Goal: Check status: Check status

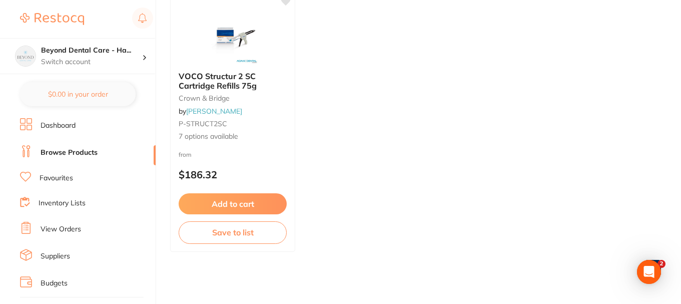
click at [55, 223] on li "View Orders" at bounding box center [88, 229] width 136 height 15
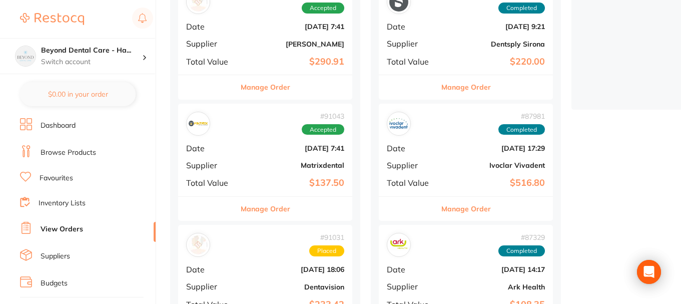
scroll to position [300, 0]
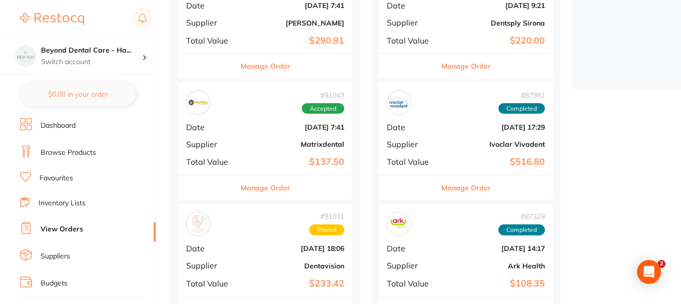
click at [252, 123] on b "[DATE] 7:41" at bounding box center [294, 127] width 100 height 8
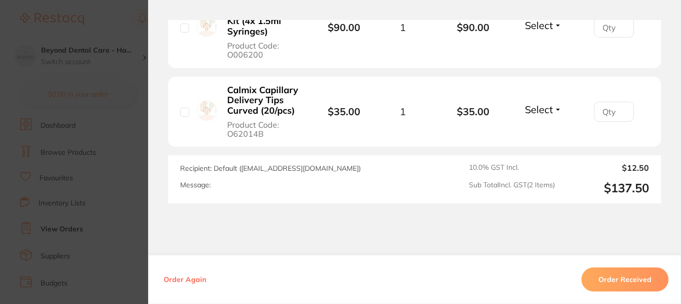
scroll to position [440, 0]
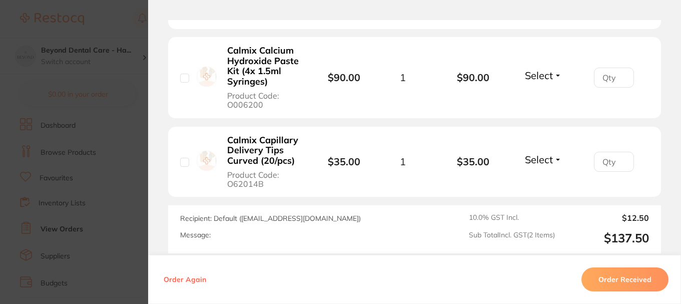
click at [134, 115] on section "Order ID: Restocq- 91043 Order Information Accepted Order Order Date [DATE] 7:4…" at bounding box center [340, 152] width 681 height 304
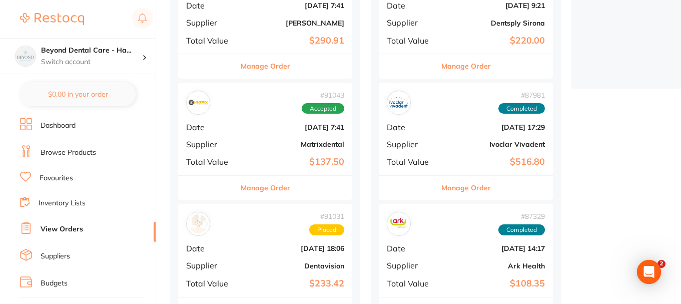
click at [255, 141] on b "Matrixdental" at bounding box center [294, 144] width 100 height 8
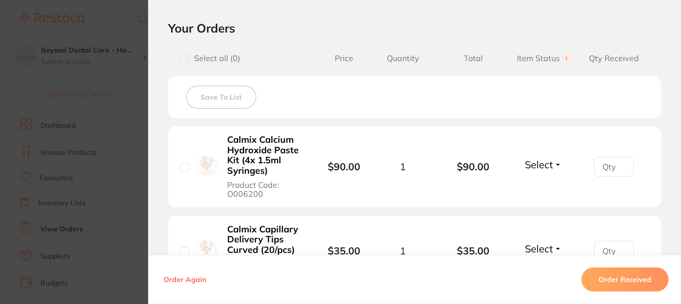
scroll to position [401, 0]
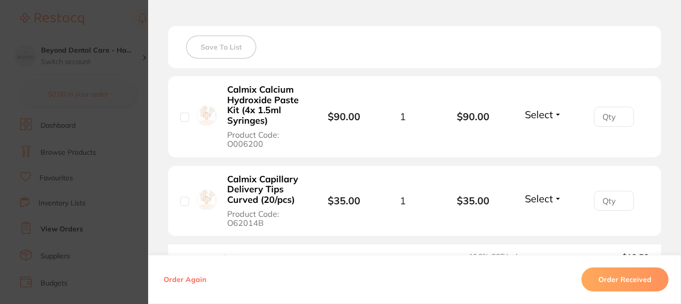
click at [540, 197] on span "Select" at bounding box center [539, 198] width 28 height 13
click at [538, 219] on span "Received" at bounding box center [544, 220] width 26 height 8
click at [136, 178] on section "Order ID: Restocq- 91043 Order Information 1 Received Accepted Order Order Date…" at bounding box center [340, 152] width 681 height 304
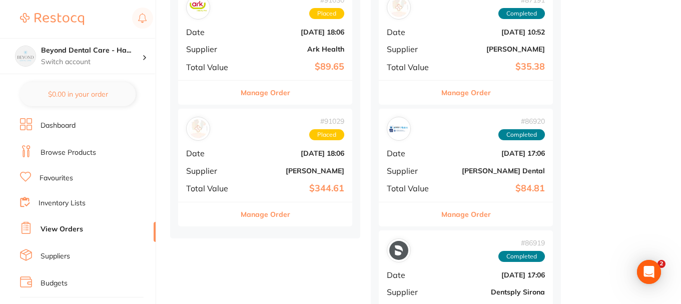
scroll to position [601, 0]
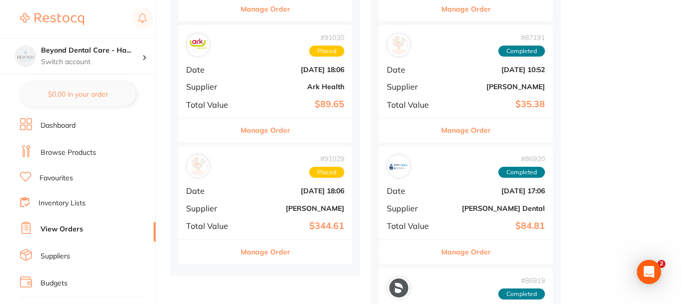
click at [260, 159] on div "# 91029 Placed" at bounding box center [265, 166] width 158 height 24
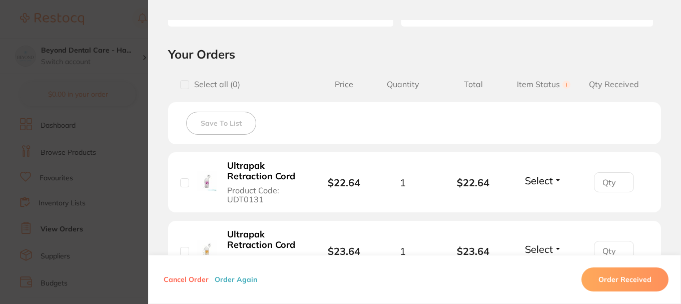
scroll to position [149, 0]
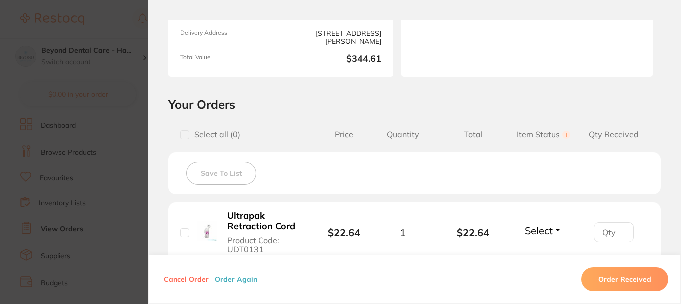
click at [121, 147] on section "Order ID: Restocq- 91029 Order Information Placed Order Order Date [DATE] 18:06…" at bounding box center [340, 152] width 681 height 304
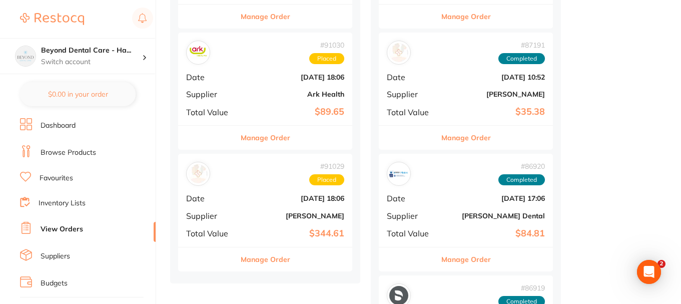
scroll to position [651, 0]
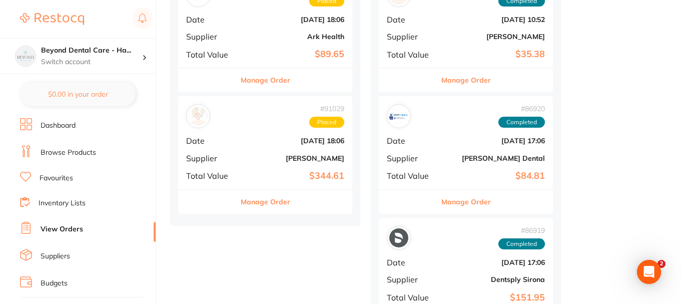
click at [265, 133] on div "# 91029 Placed Date [DATE] 18:06 Supplier [PERSON_NAME] Total Value $344.61" at bounding box center [265, 142] width 174 height 93
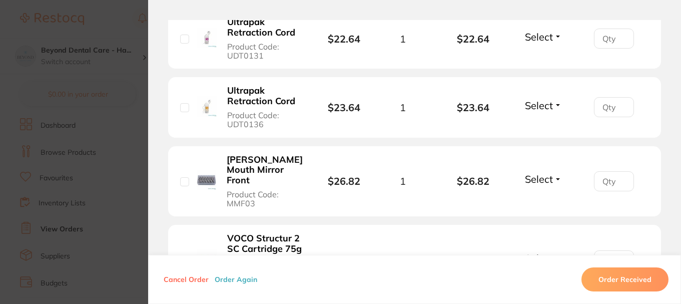
scroll to position [351, 0]
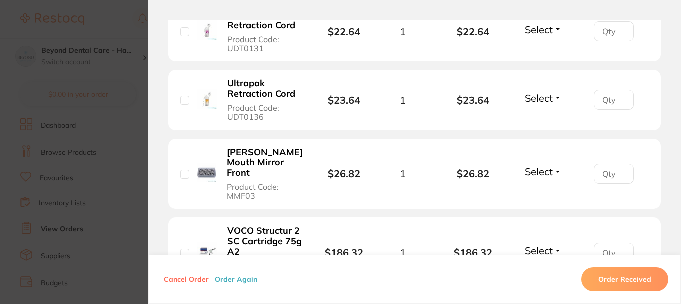
click at [116, 137] on section "Order ID: Restocq- 91029 Order Information Placed Order Order Date [DATE] 18:06…" at bounding box center [340, 152] width 681 height 304
